Goal: Browse casually

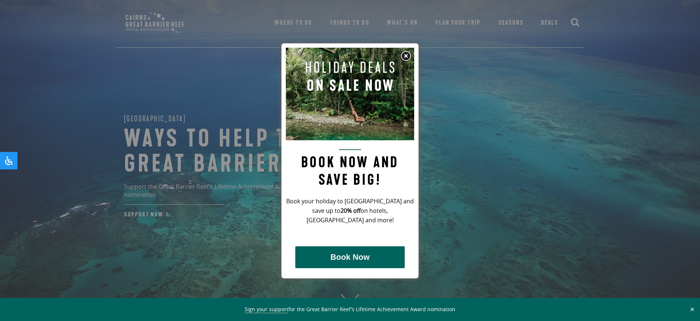
click at [407, 56] on img at bounding box center [405, 56] width 11 height 11
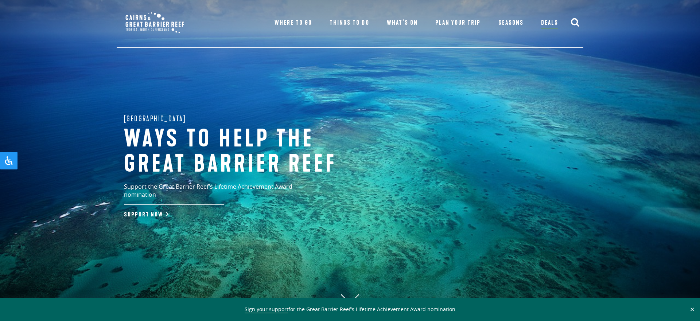
scroll to position [2, 0]
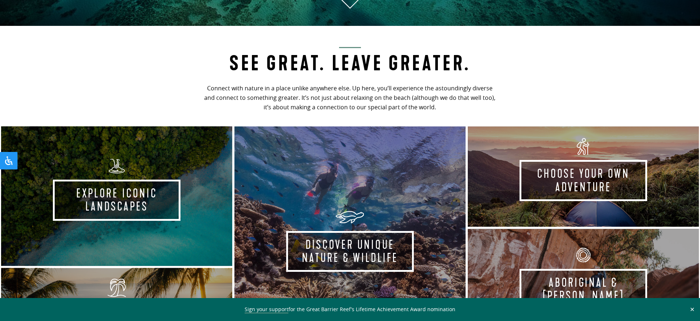
scroll to position [299, 0]
